Goal: Task Accomplishment & Management: Use online tool/utility

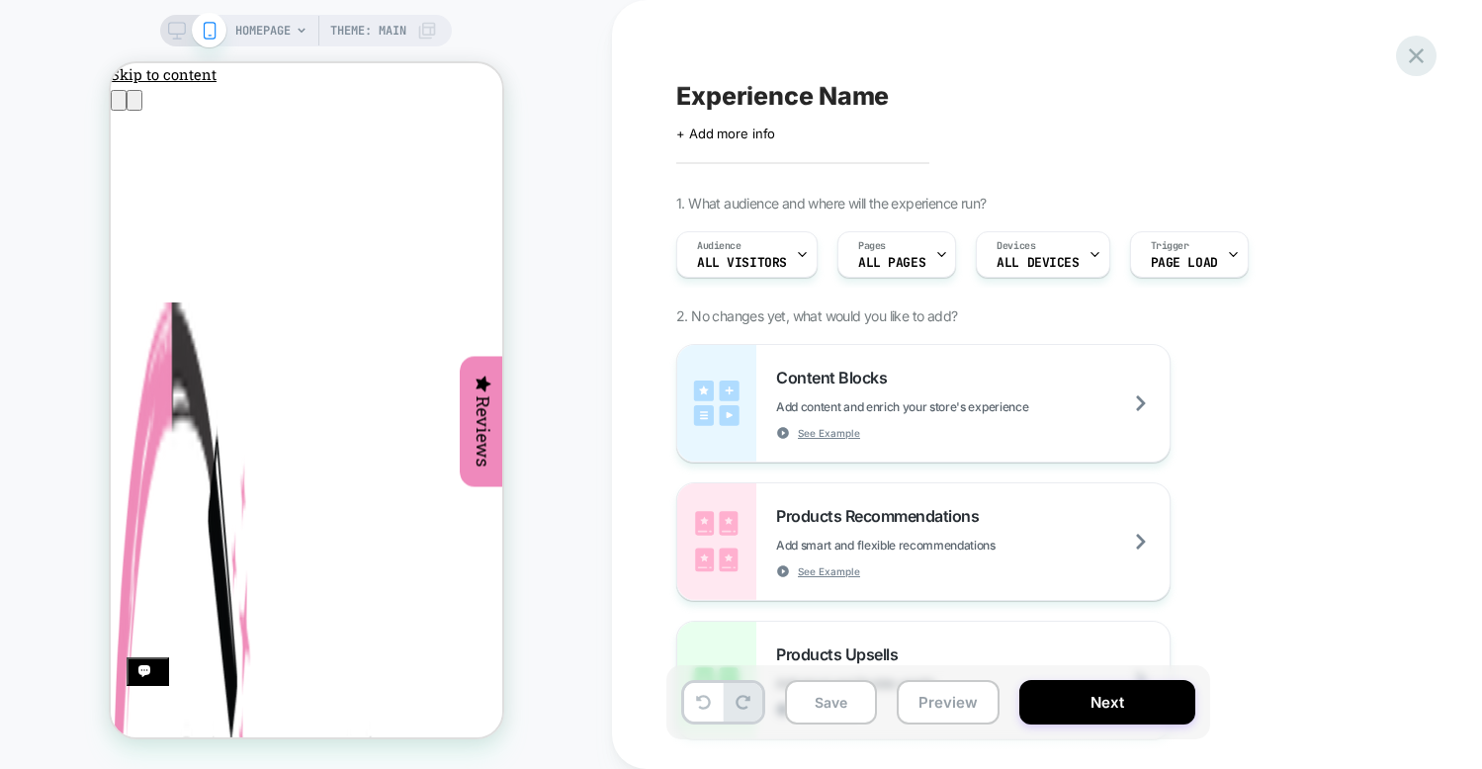
click at [1415, 56] on icon at bounding box center [1416, 55] width 15 height 15
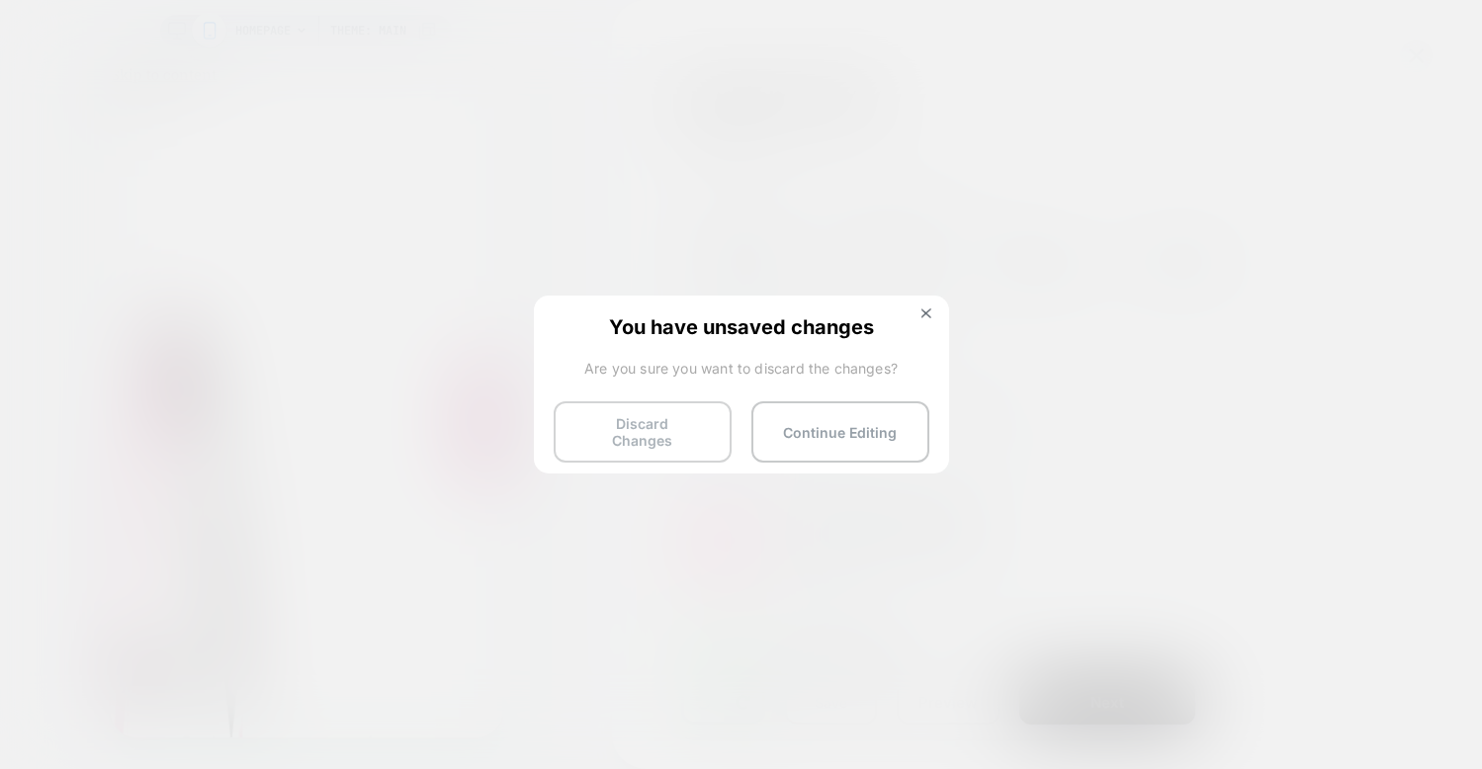
click at [667, 415] on button "Discard Changes" at bounding box center [643, 431] width 178 height 61
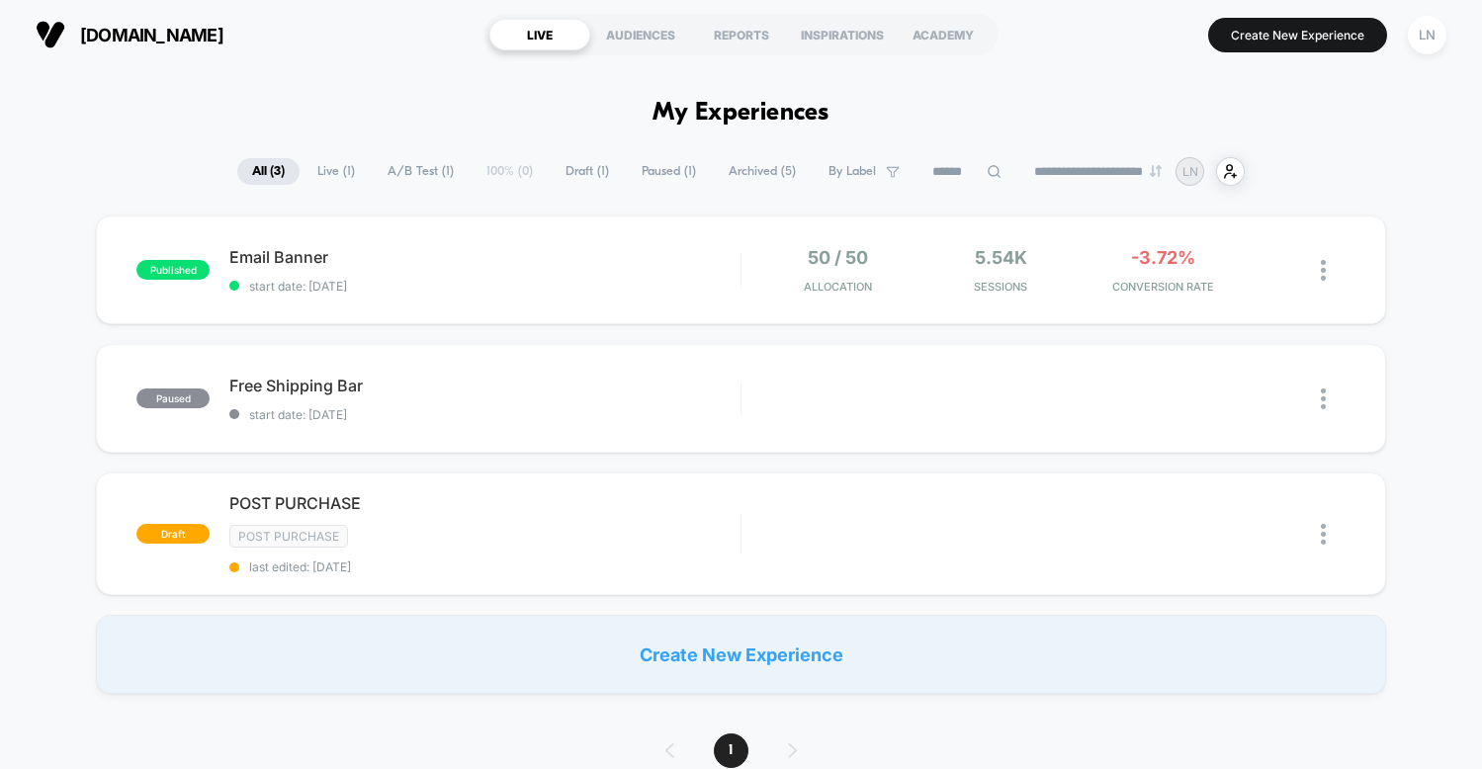
click at [569, 276] on div "Email Banner Click to edit experience details Click to edit experience details …" at bounding box center [484, 270] width 510 height 46
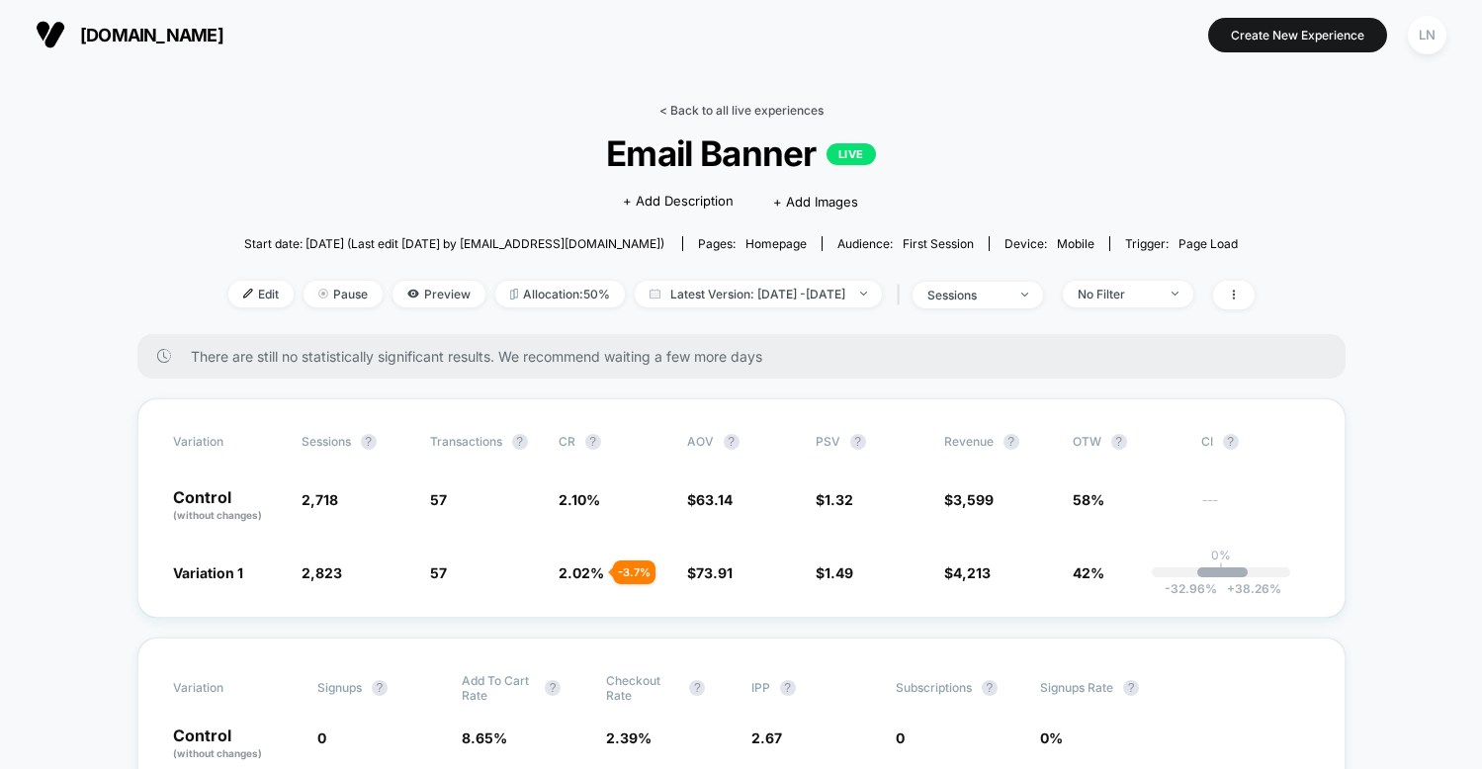
click at [671, 107] on link "< Back to all live experiences" at bounding box center [741, 110] width 164 height 15
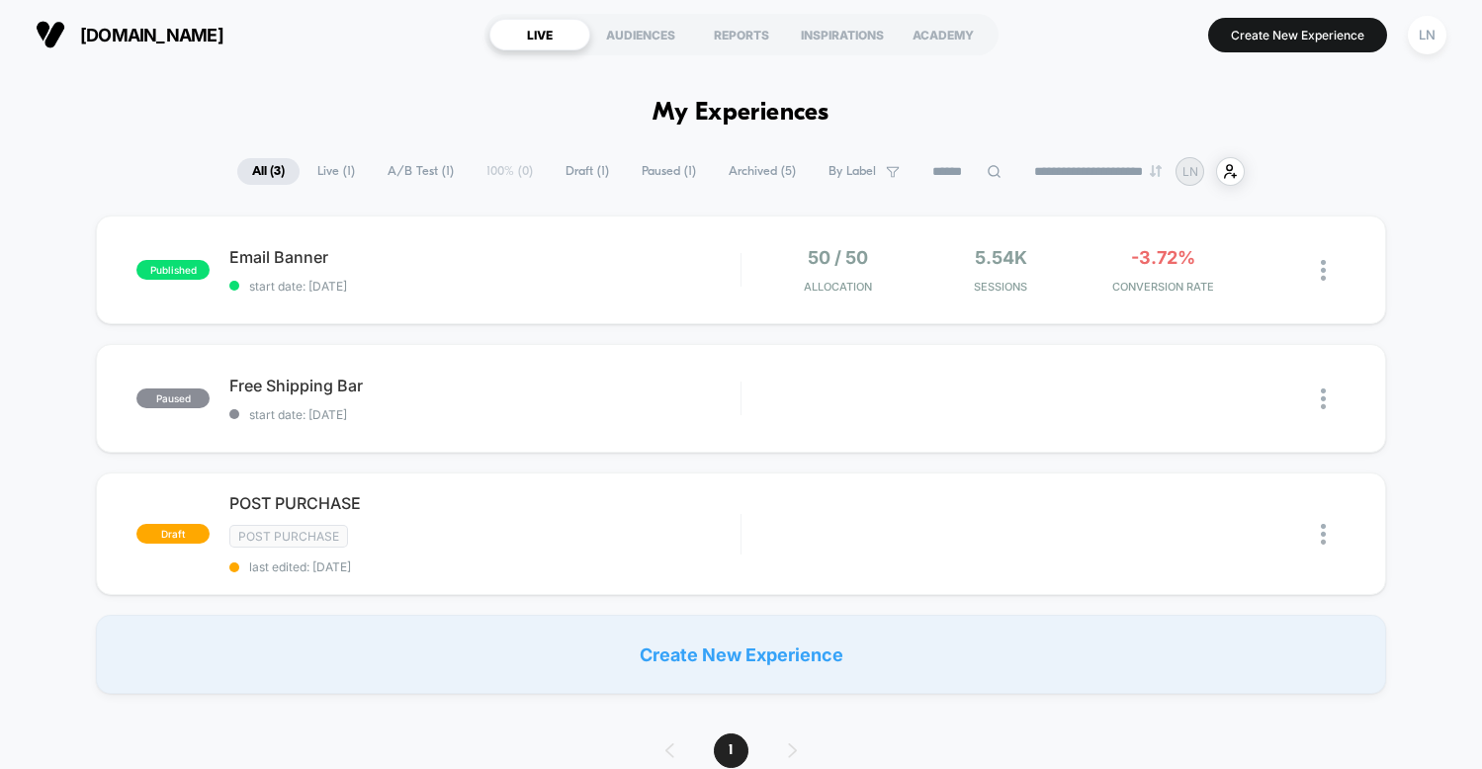
click at [677, 7] on div "[DOMAIN_NAME] LIVE AUDIENCES REPORTS INSPIRATIONS ACADEMY Create New Experience…" at bounding box center [741, 34] width 1482 height 69
click at [755, 24] on div "REPORTS" at bounding box center [741, 35] width 101 height 32
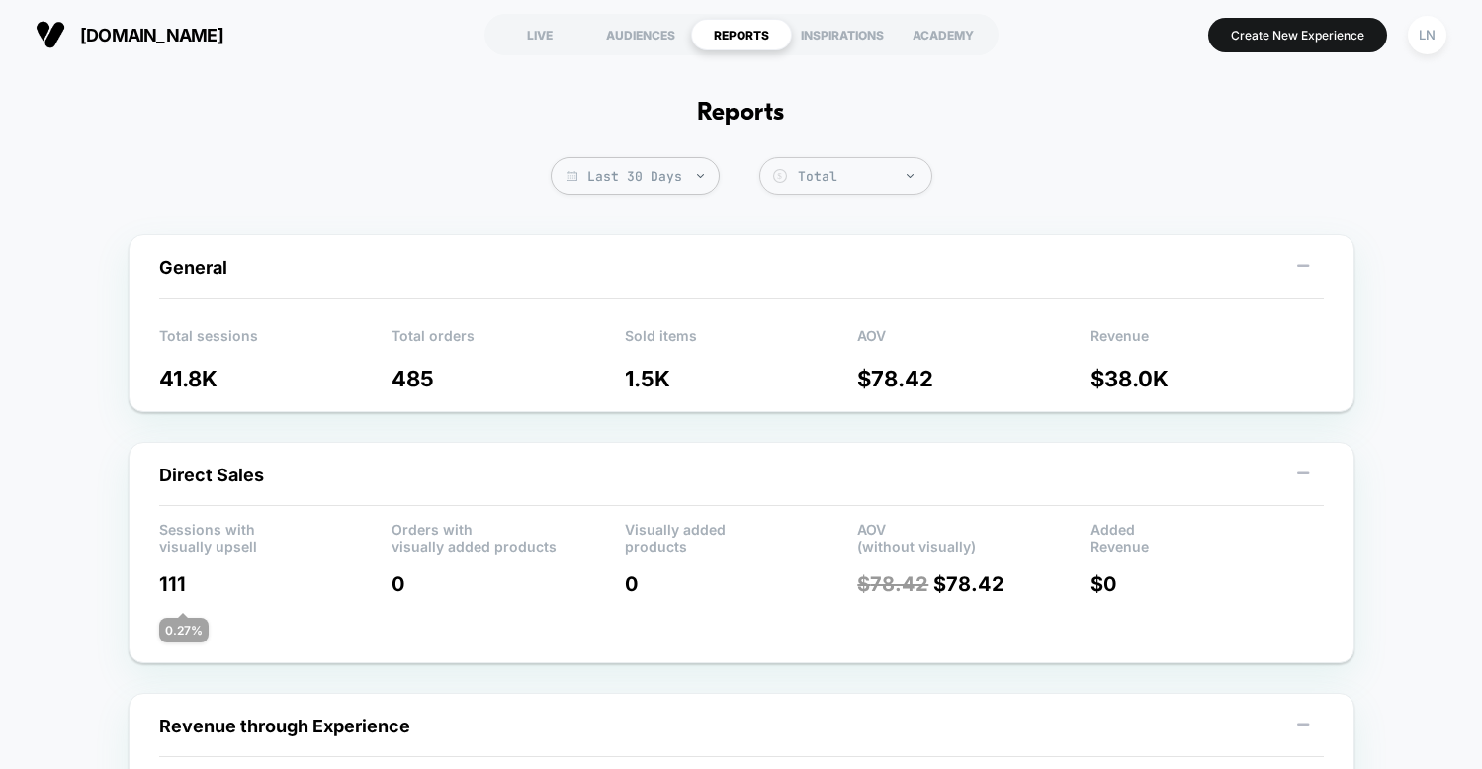
click at [849, 43] on div "INSPIRATIONS" at bounding box center [842, 35] width 101 height 32
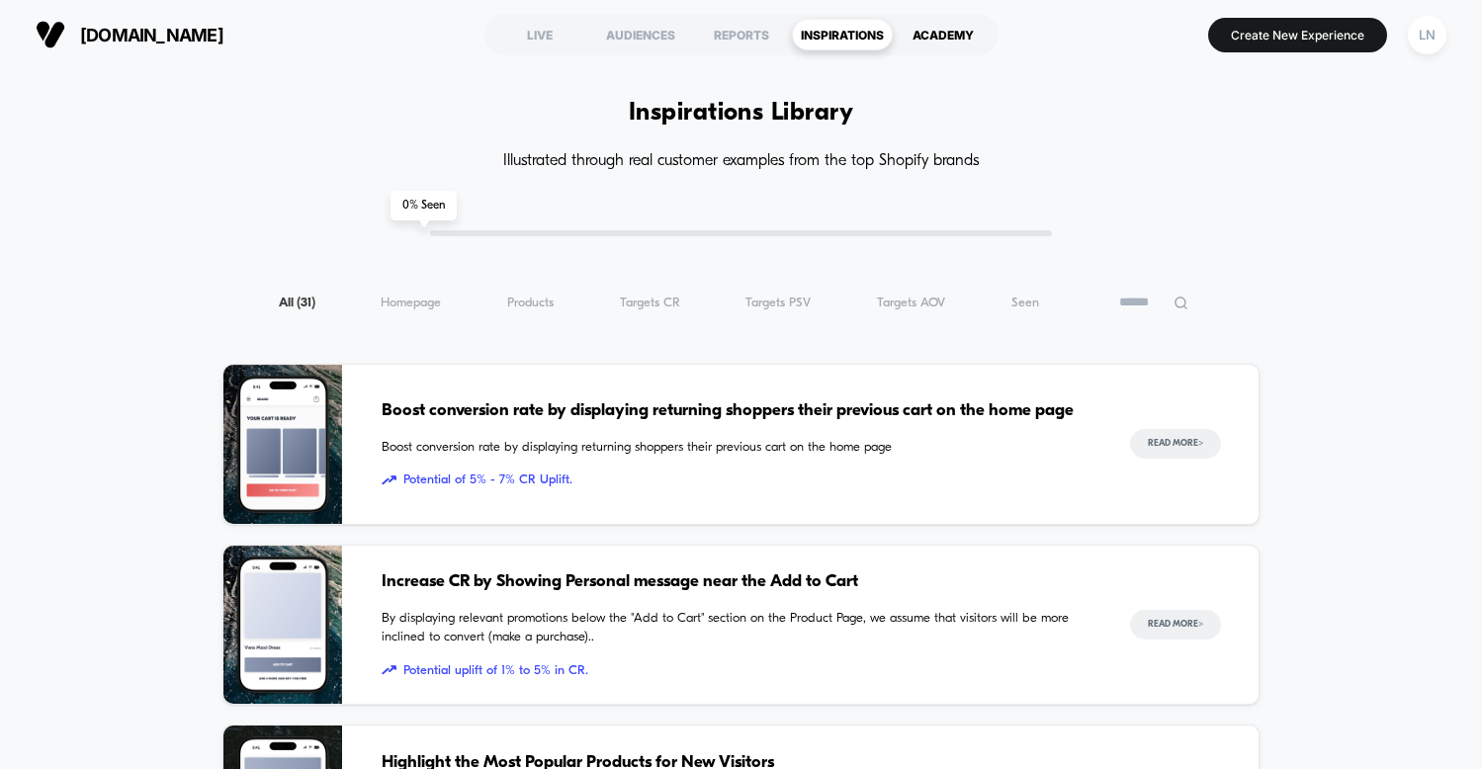
click at [985, 22] on div "ACADEMY" at bounding box center [943, 35] width 101 height 32
click at [1271, 41] on button "Create New Experience" at bounding box center [1297, 35] width 179 height 35
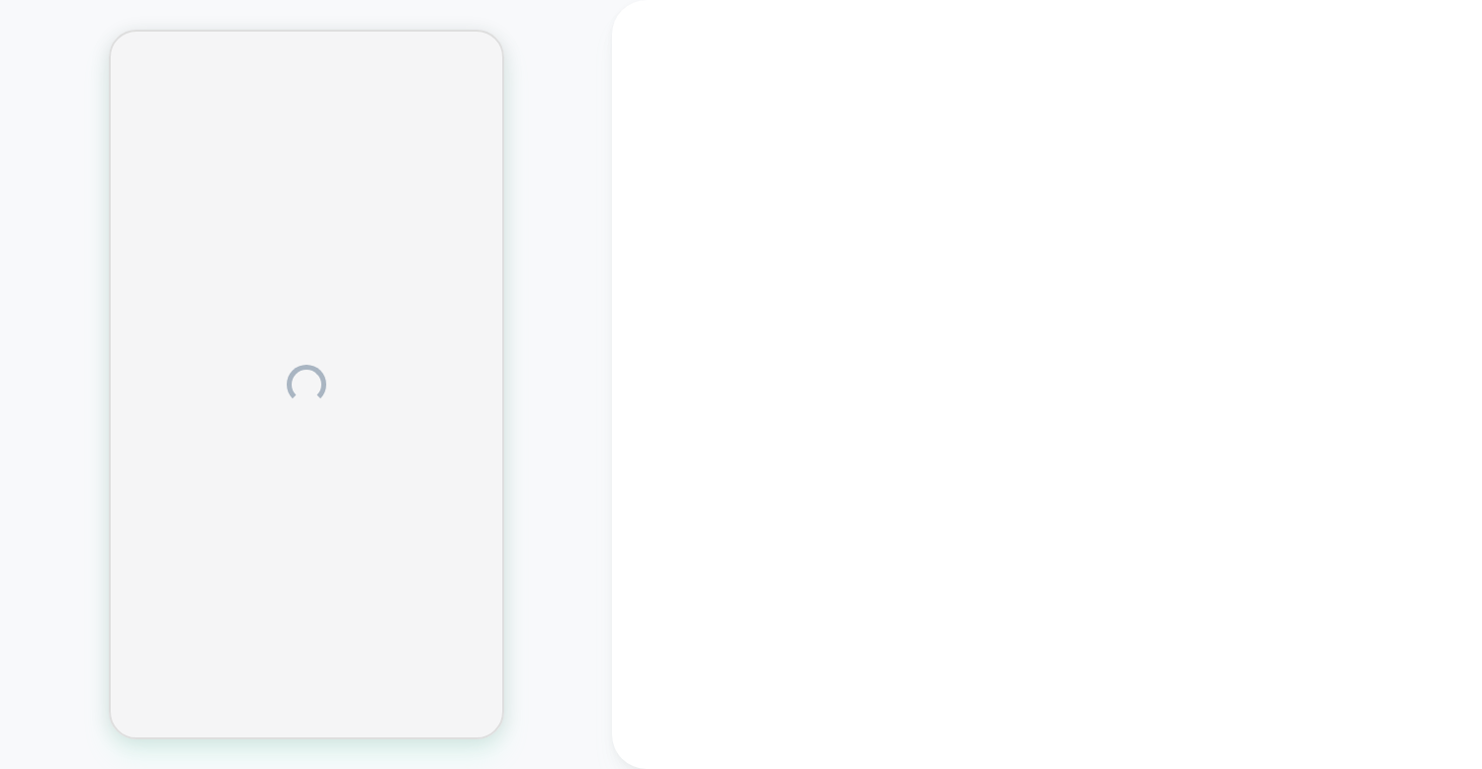
click at [552, 216] on div at bounding box center [306, 385] width 612 height 730
